Goal: Task Accomplishment & Management: Manage account settings

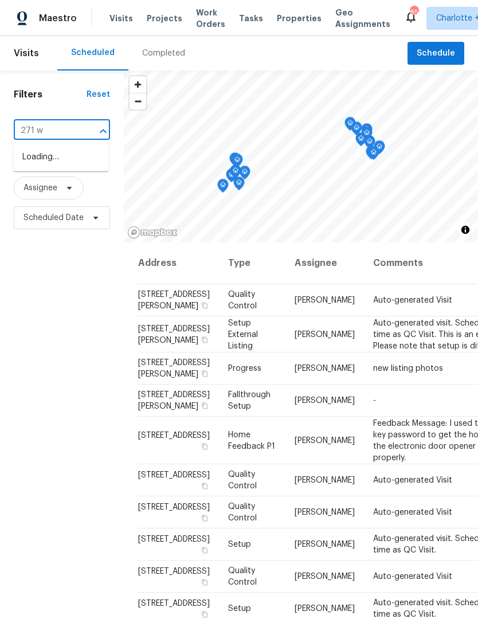
type input "271 we"
click at [52, 167] on li "[STREET_ADDRESS]" at bounding box center [61, 157] width 96 height 19
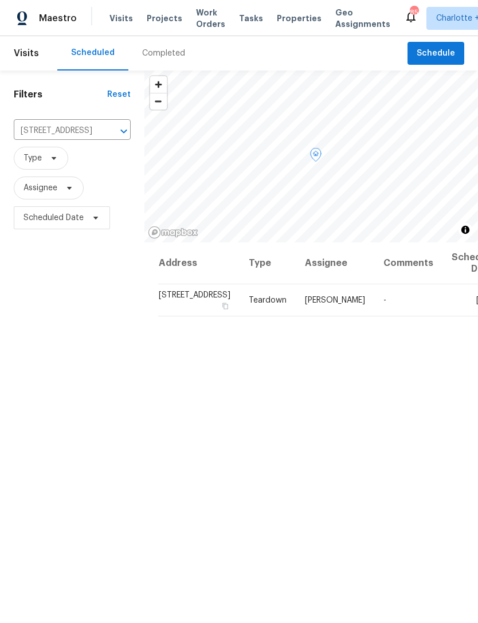
click at [0, 0] on span at bounding box center [0, 0] width 0 height 0
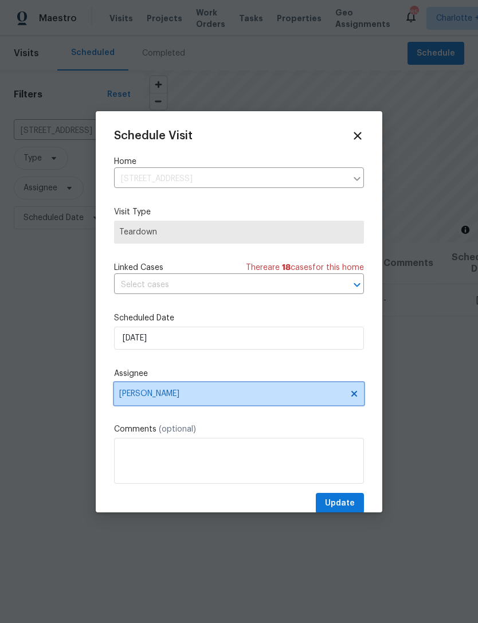
click at [234, 392] on span "[PERSON_NAME]" at bounding box center [231, 393] width 225 height 9
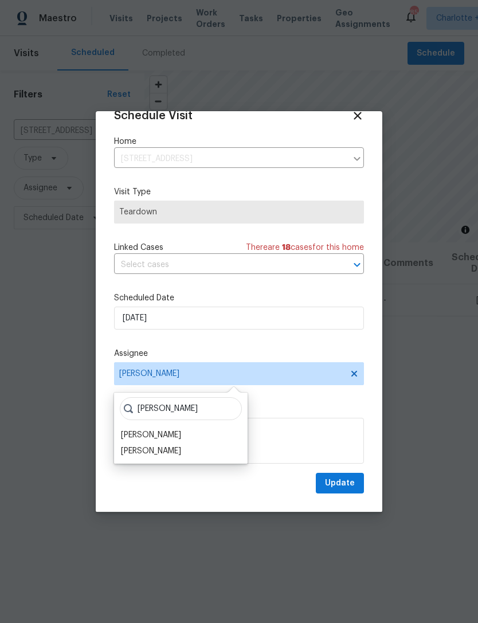
scroll to position [22, 0]
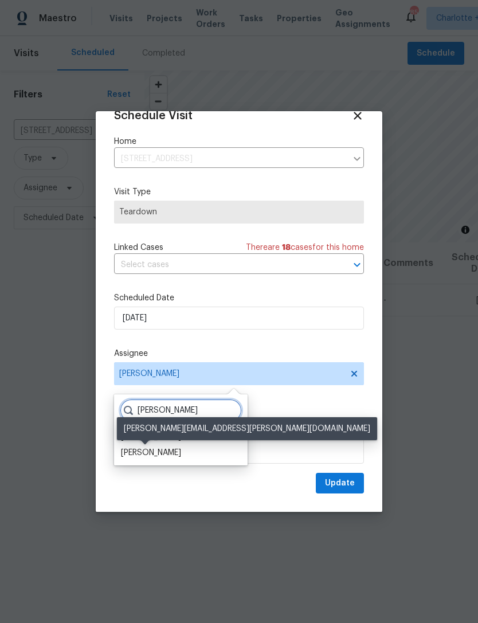
type input "[PERSON_NAME]"
click at [151, 456] on div "[PERSON_NAME]" at bounding box center [151, 452] width 60 height 11
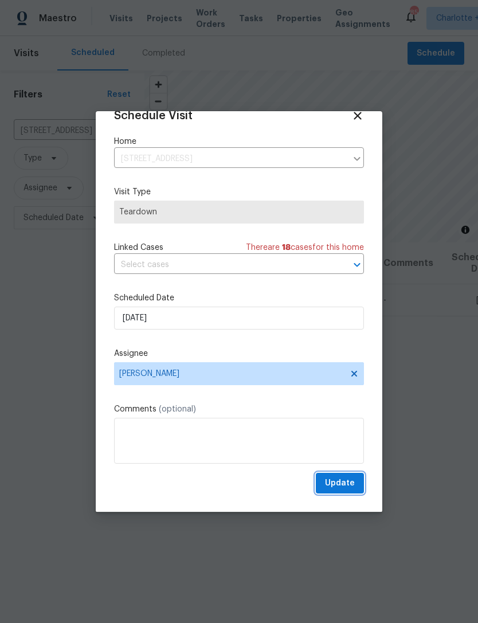
click at [343, 479] on span "Update" at bounding box center [340, 483] width 30 height 14
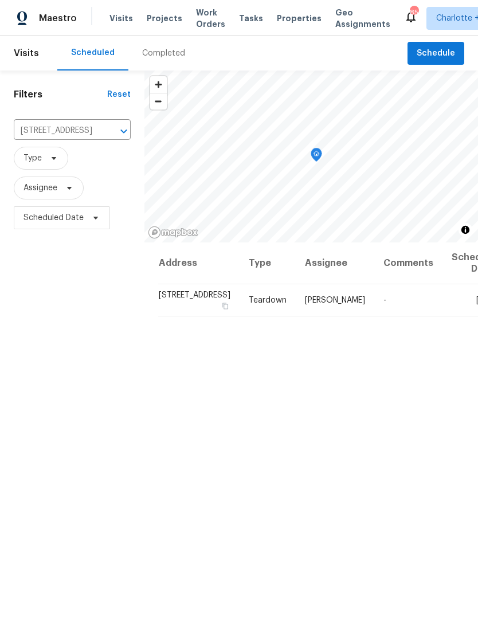
click at [104, 135] on icon "Clear" at bounding box center [108, 130] width 11 height 11
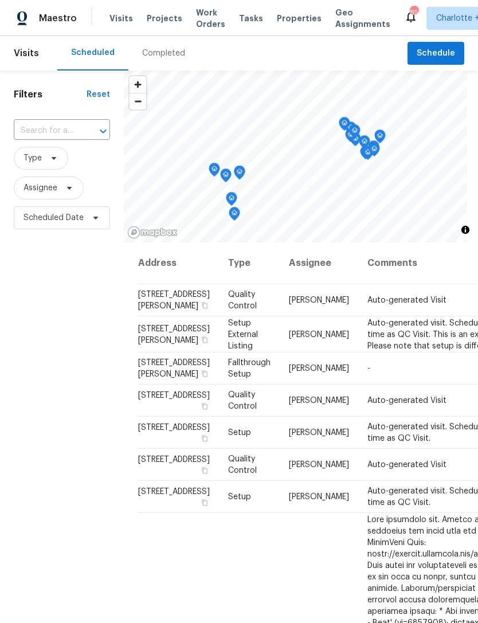
click at [34, 125] on input "text" at bounding box center [46, 131] width 64 height 18
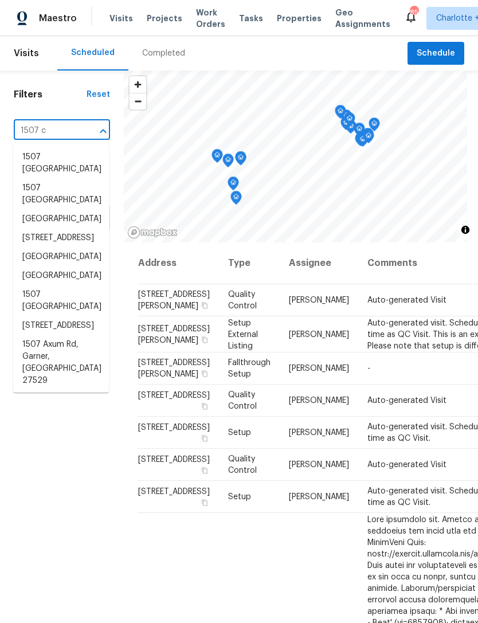
type input "1507 ch"
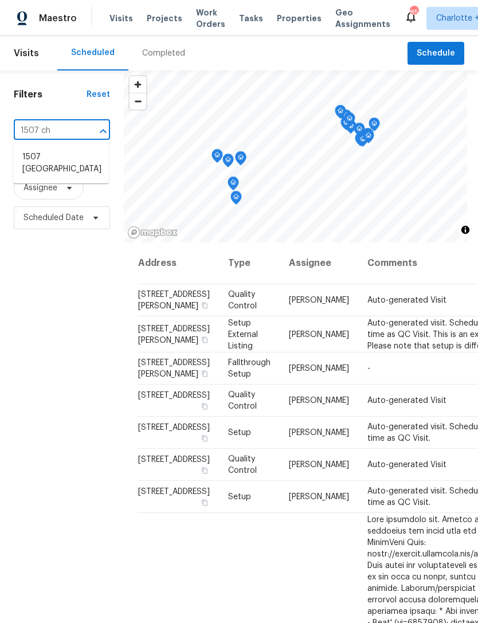
click at [49, 166] on li "1507 [GEOGRAPHIC_DATA]" at bounding box center [61, 163] width 96 height 31
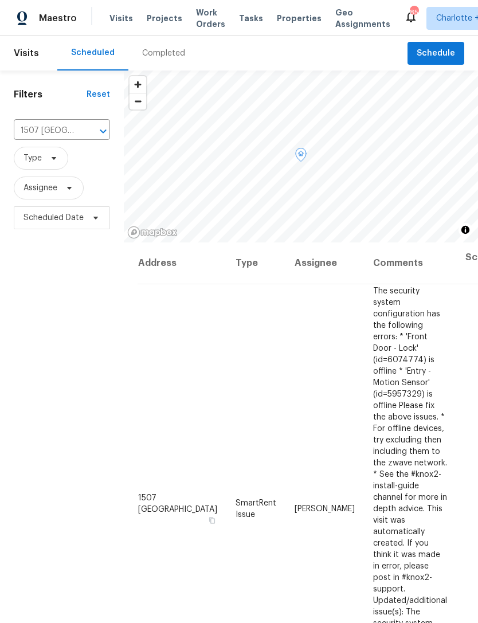
click at [0, 0] on icon at bounding box center [0, 0] width 0 height 0
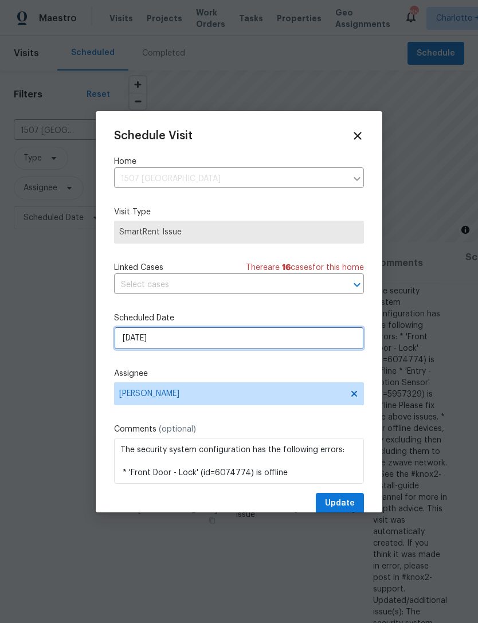
click at [281, 339] on input "[DATE]" at bounding box center [239, 337] width 250 height 23
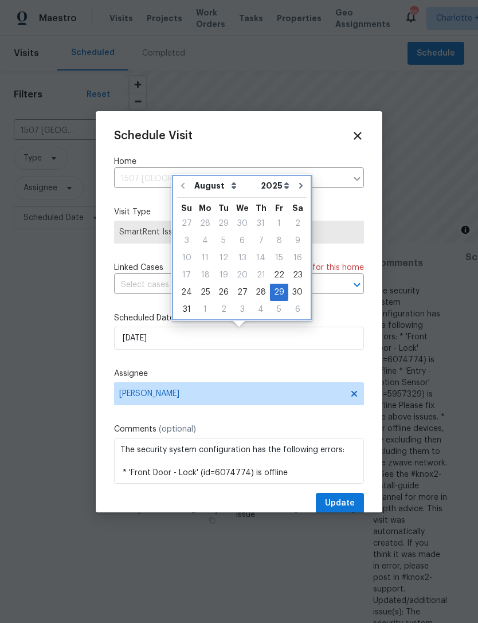
click at [299, 186] on icon "Go to next month" at bounding box center [300, 186] width 3 height 6
type input "[DATE]"
select select "8"
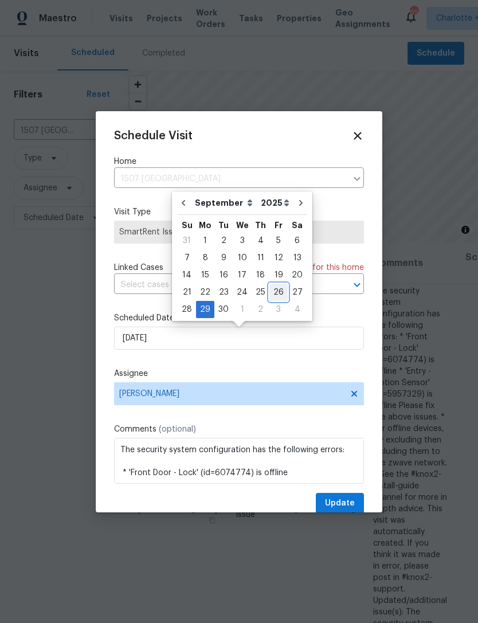
click at [276, 292] on div "26" at bounding box center [278, 292] width 18 height 16
type input "[DATE]"
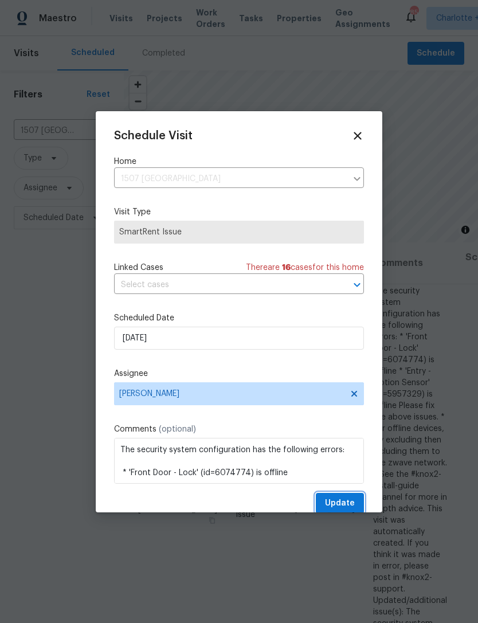
click at [342, 502] on span "Update" at bounding box center [340, 503] width 30 height 14
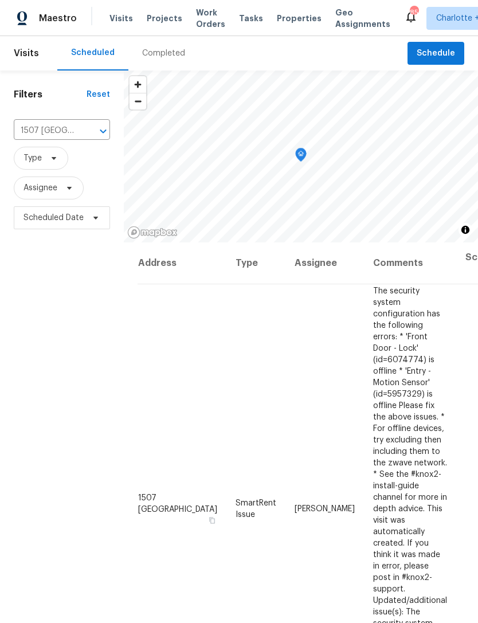
click at [95, 131] on button "Open" at bounding box center [103, 131] width 16 height 16
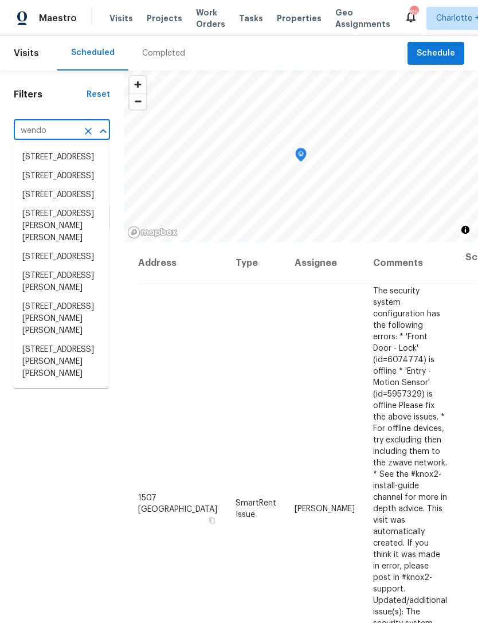
type input "wendov"
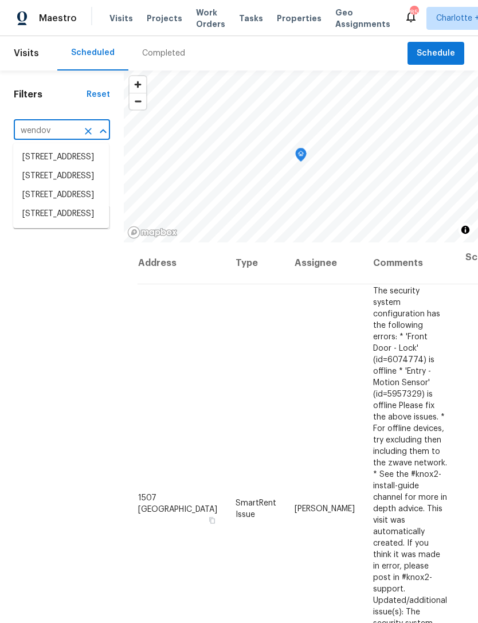
click at [44, 223] on li "[STREET_ADDRESS]" at bounding box center [61, 213] width 96 height 19
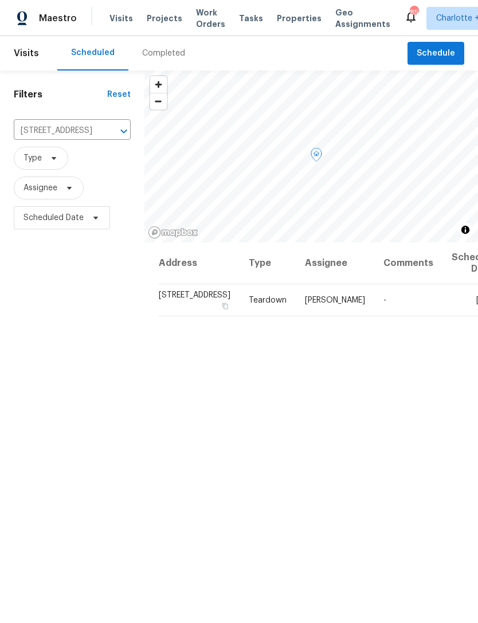
click at [0, 0] on icon at bounding box center [0, 0] width 0 height 0
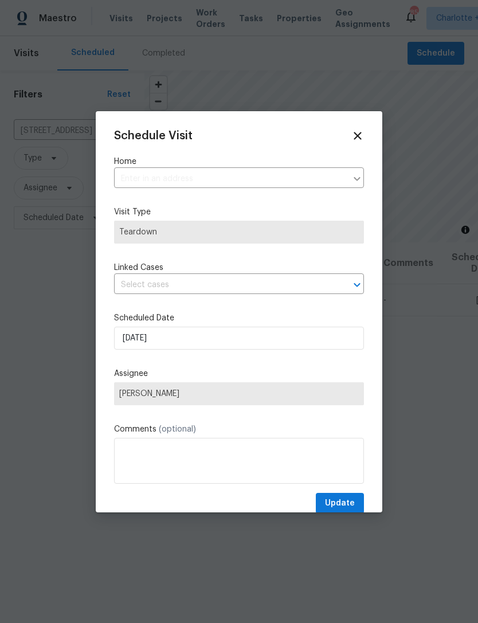
type input "[STREET_ADDRESS]"
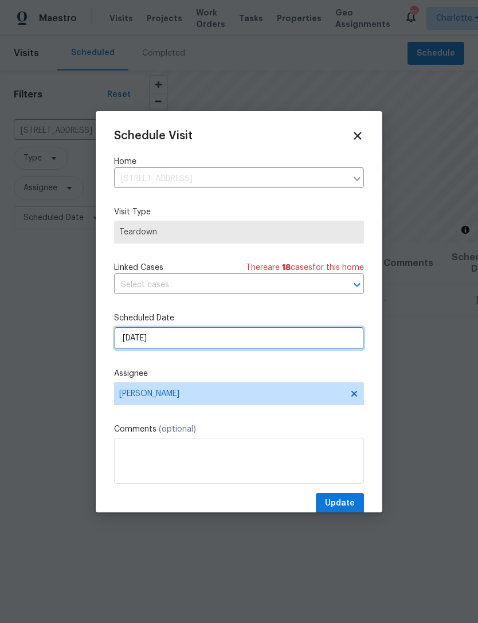
click at [293, 340] on input "[DATE]" at bounding box center [239, 337] width 250 height 23
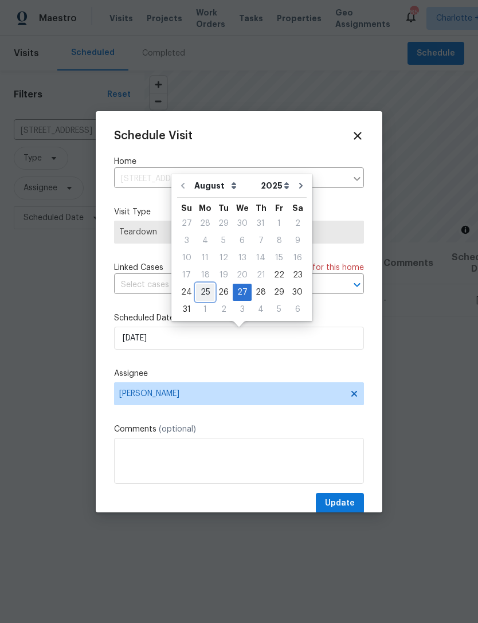
click at [208, 295] on div "25" at bounding box center [205, 292] width 18 height 16
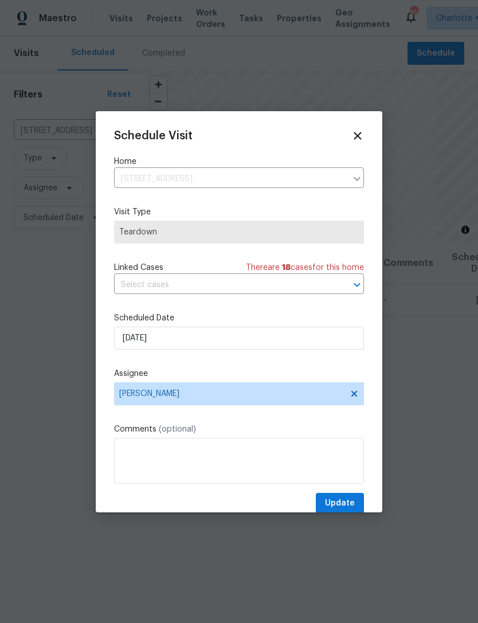
type input "[DATE]"
click at [348, 502] on span "Update" at bounding box center [340, 503] width 30 height 14
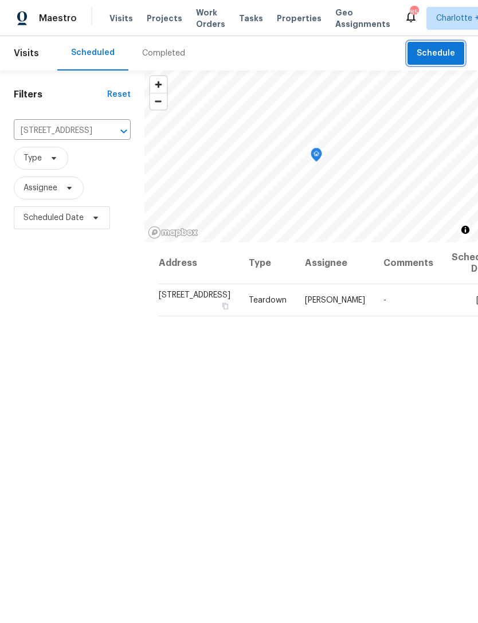
click at [438, 57] on span "Schedule" at bounding box center [435, 53] width 38 height 14
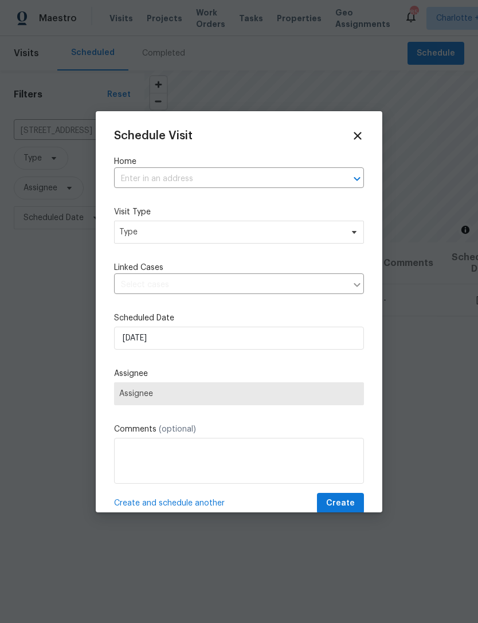
click at [308, 179] on input "text" at bounding box center [223, 179] width 218 height 18
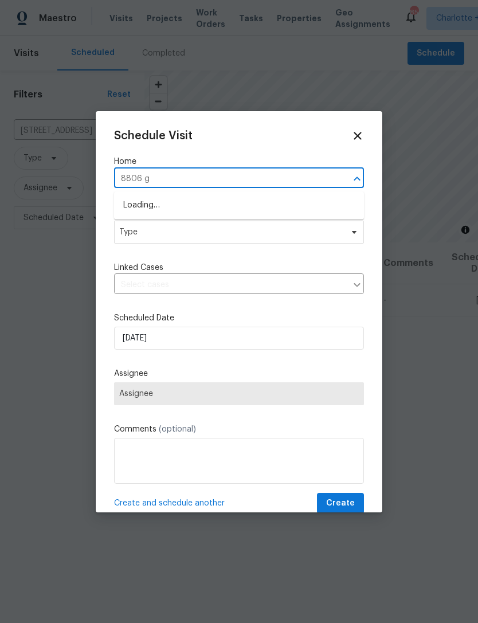
type input "8806 gl"
click at [249, 205] on li "[STREET_ADDRESS]" at bounding box center [239, 205] width 250 height 19
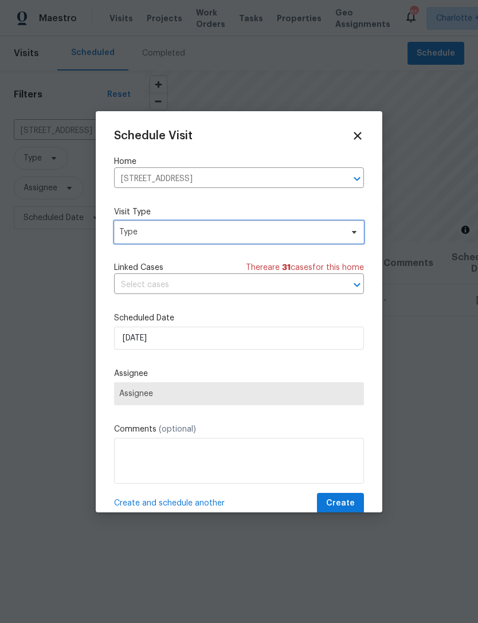
click at [241, 227] on span "Type" at bounding box center [230, 231] width 223 height 11
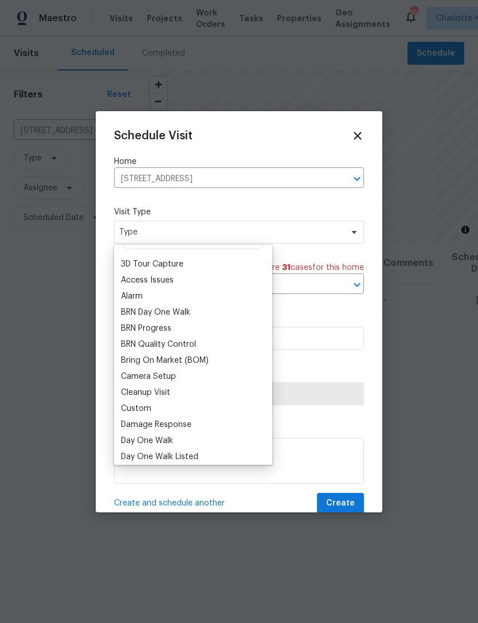
scroll to position [43, 0]
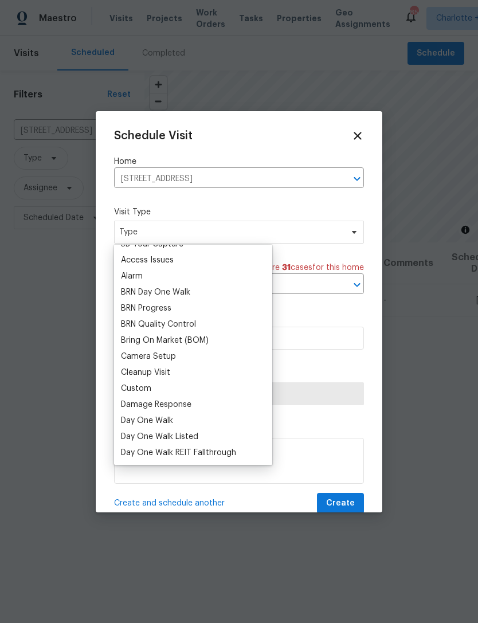
click at [169, 390] on div "Custom" at bounding box center [192, 388] width 151 height 16
click at [167, 384] on div "Custom" at bounding box center [192, 388] width 151 height 16
click at [148, 389] on div "Custom" at bounding box center [136, 388] width 30 height 11
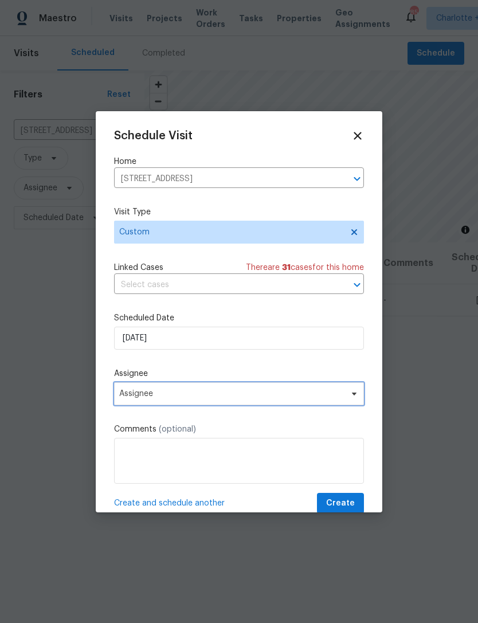
click at [220, 396] on span "Assignee" at bounding box center [231, 393] width 225 height 9
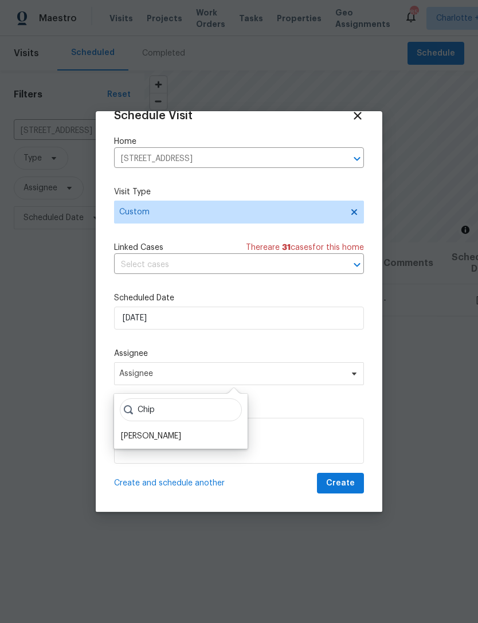
scroll to position [22, 0]
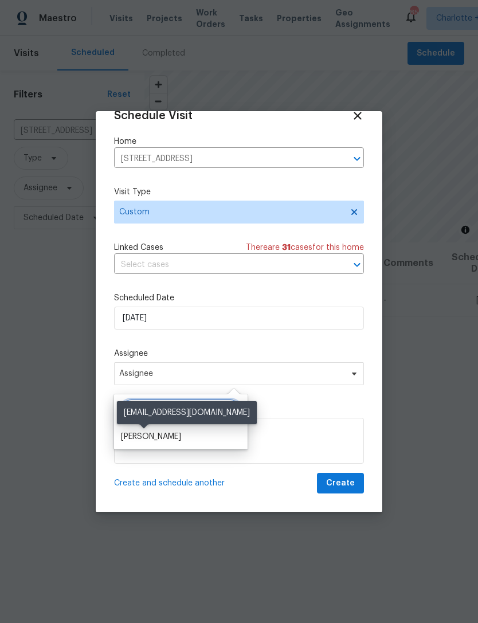
type input "Chip"
click at [163, 440] on div "[PERSON_NAME]" at bounding box center [151, 436] width 60 height 11
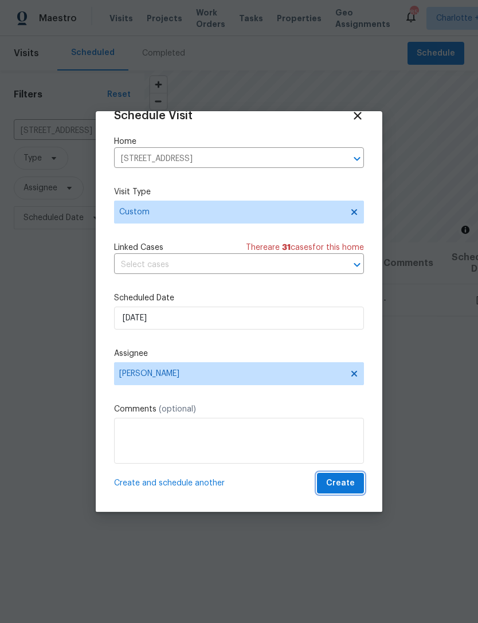
click at [347, 490] on span "Create" at bounding box center [340, 483] width 29 height 14
